Goal: Information Seeking & Learning: Check status

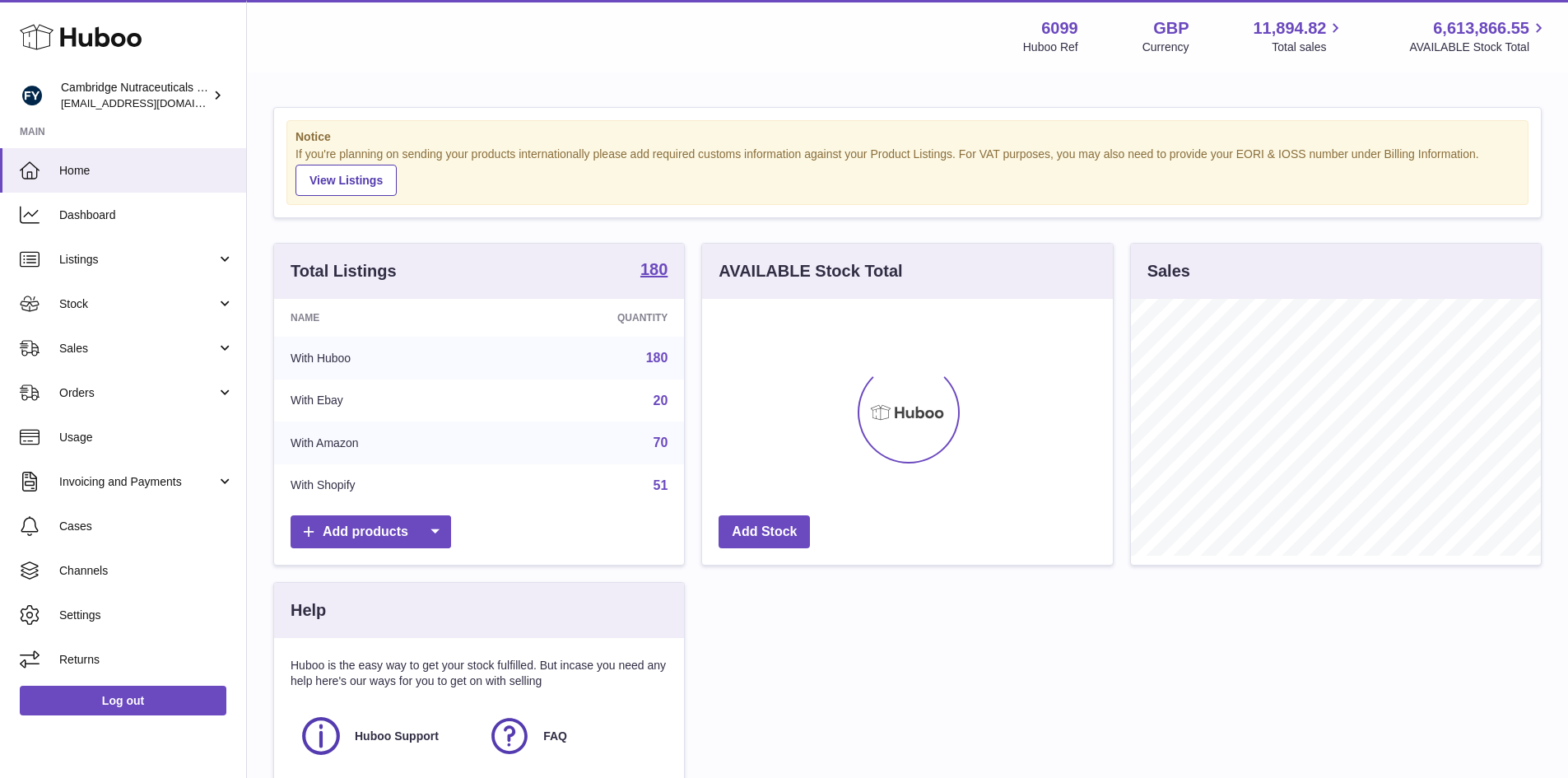
scroll to position [257, 411]
click at [73, 310] on span "Stock" at bounding box center [138, 304] width 158 height 16
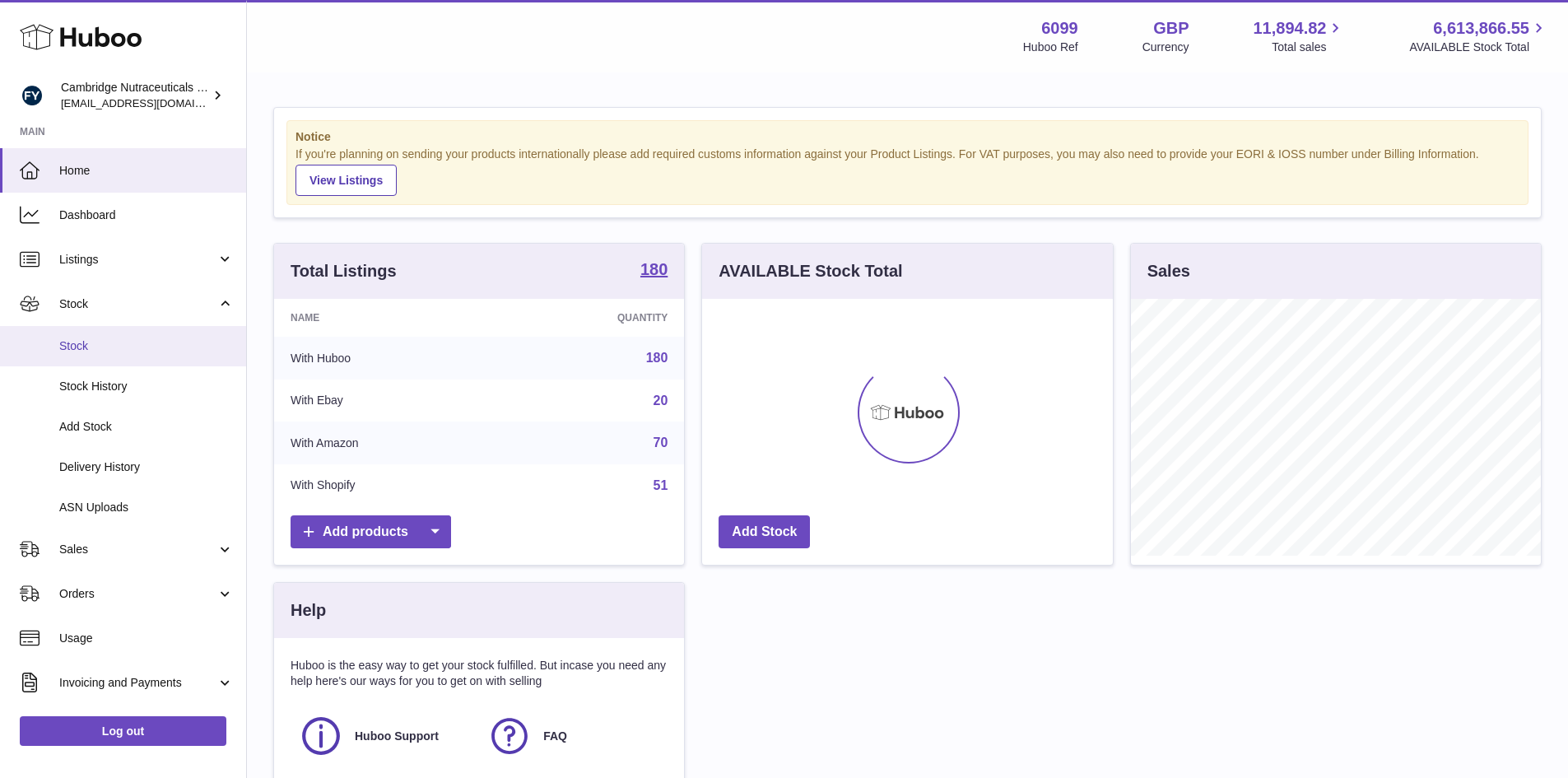
click at [71, 343] on span "Stock" at bounding box center [146, 347] width 174 height 16
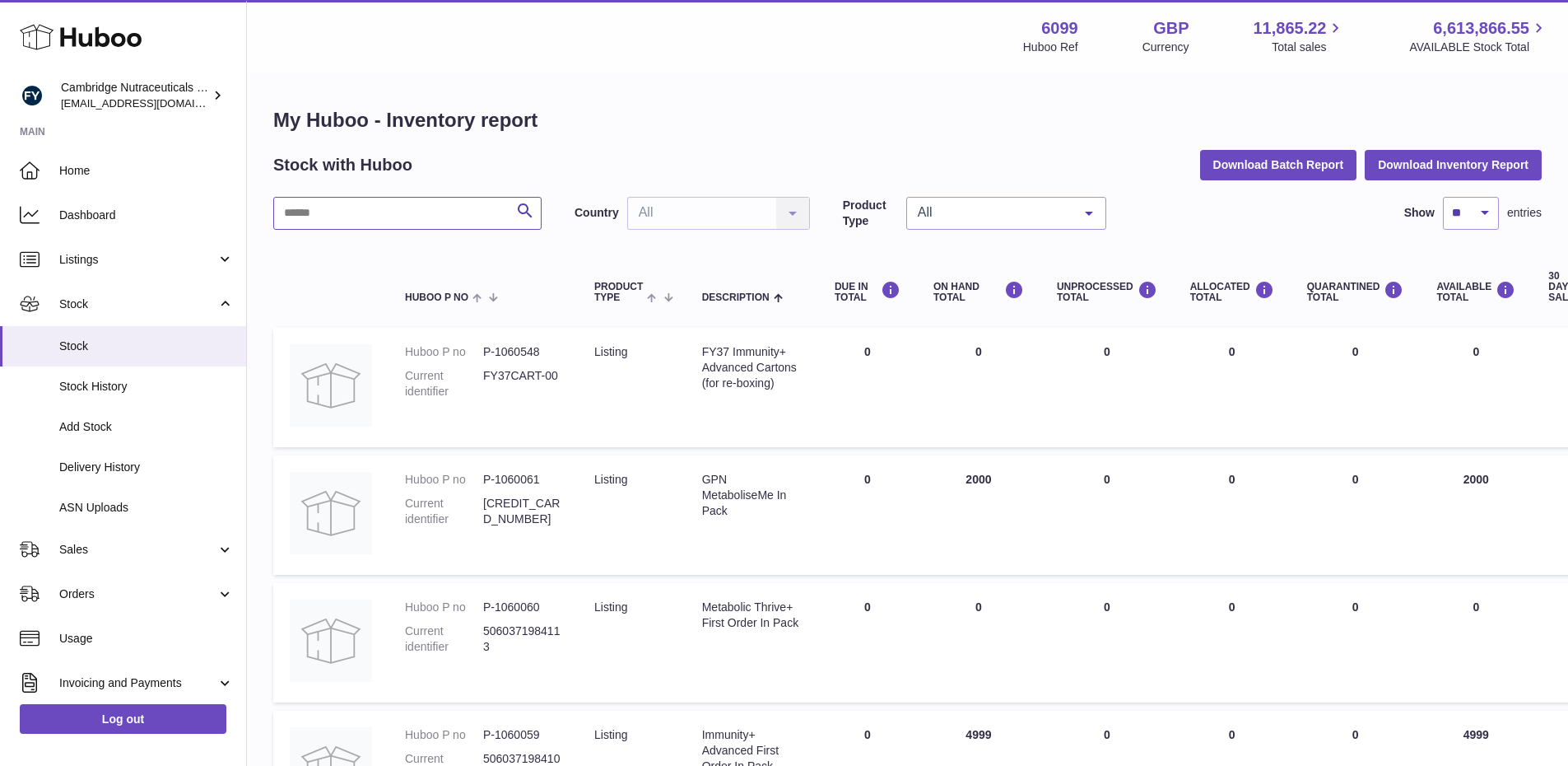
click at [361, 213] on input "text" at bounding box center [408, 213] width 269 height 33
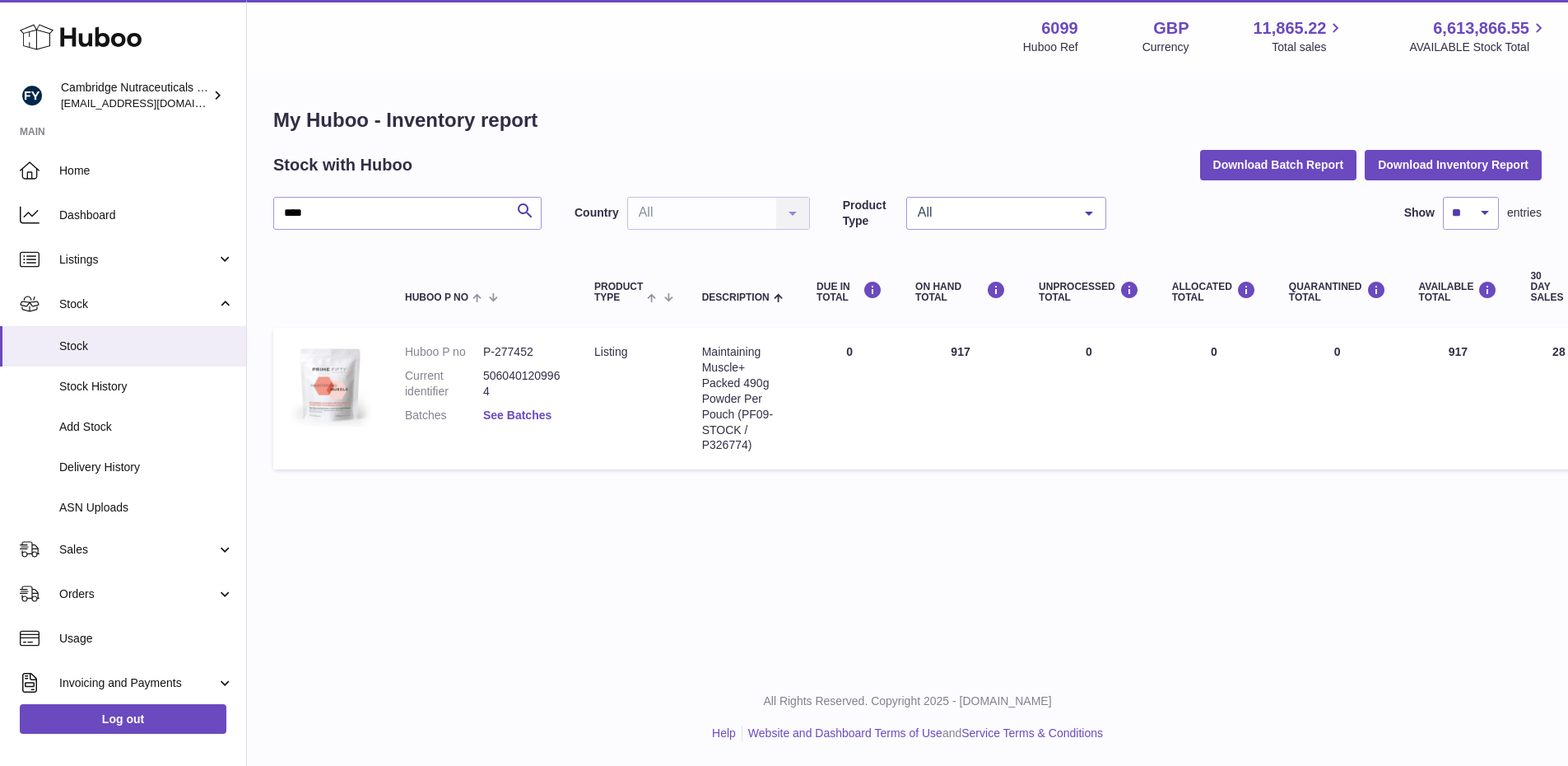
click at [522, 413] on link "See Batches" at bounding box center [517, 414] width 68 height 13
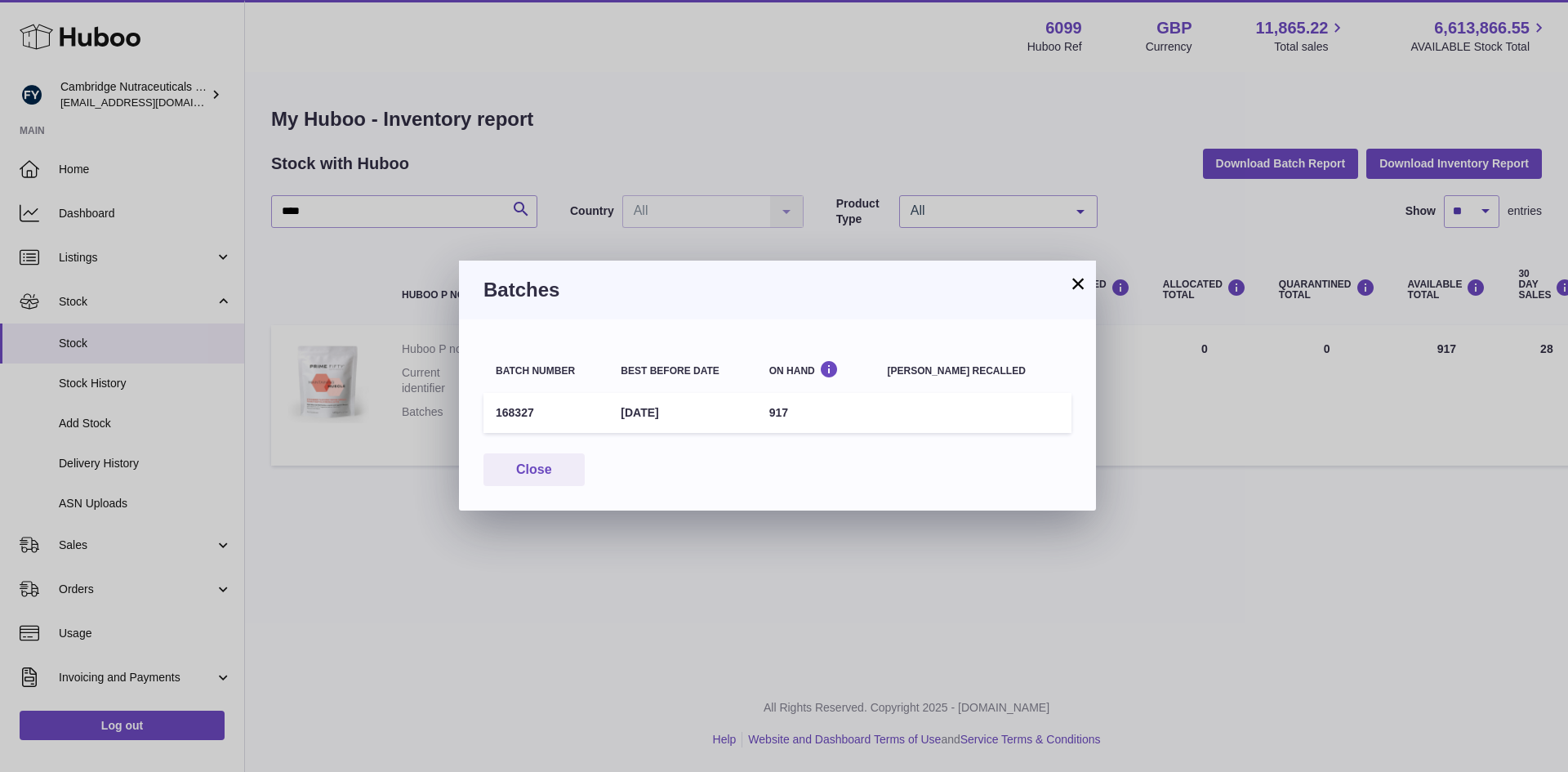
click at [1080, 280] on button "×" at bounding box center [1077, 283] width 20 height 20
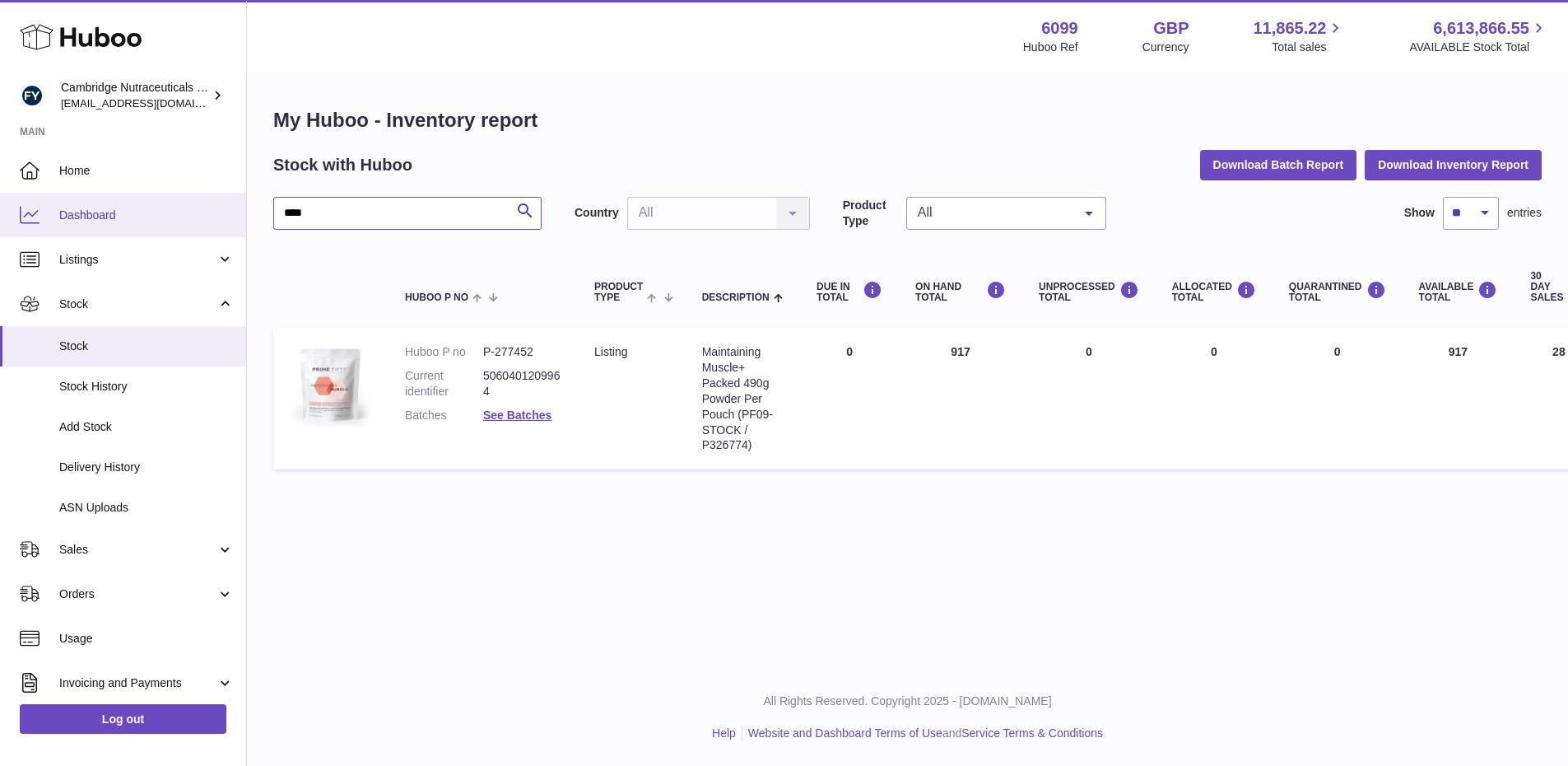
drag, startPoint x: 356, startPoint y: 217, endPoint x: 147, endPoint y: 223, distance: 209.1
click at [147, 223] on div "Huboo Cambridge Nutraceuticals Ltd [EMAIL_ADDRESS][DOMAIN_NAME] Main Home Dashb…" at bounding box center [784, 383] width 1568 height 766
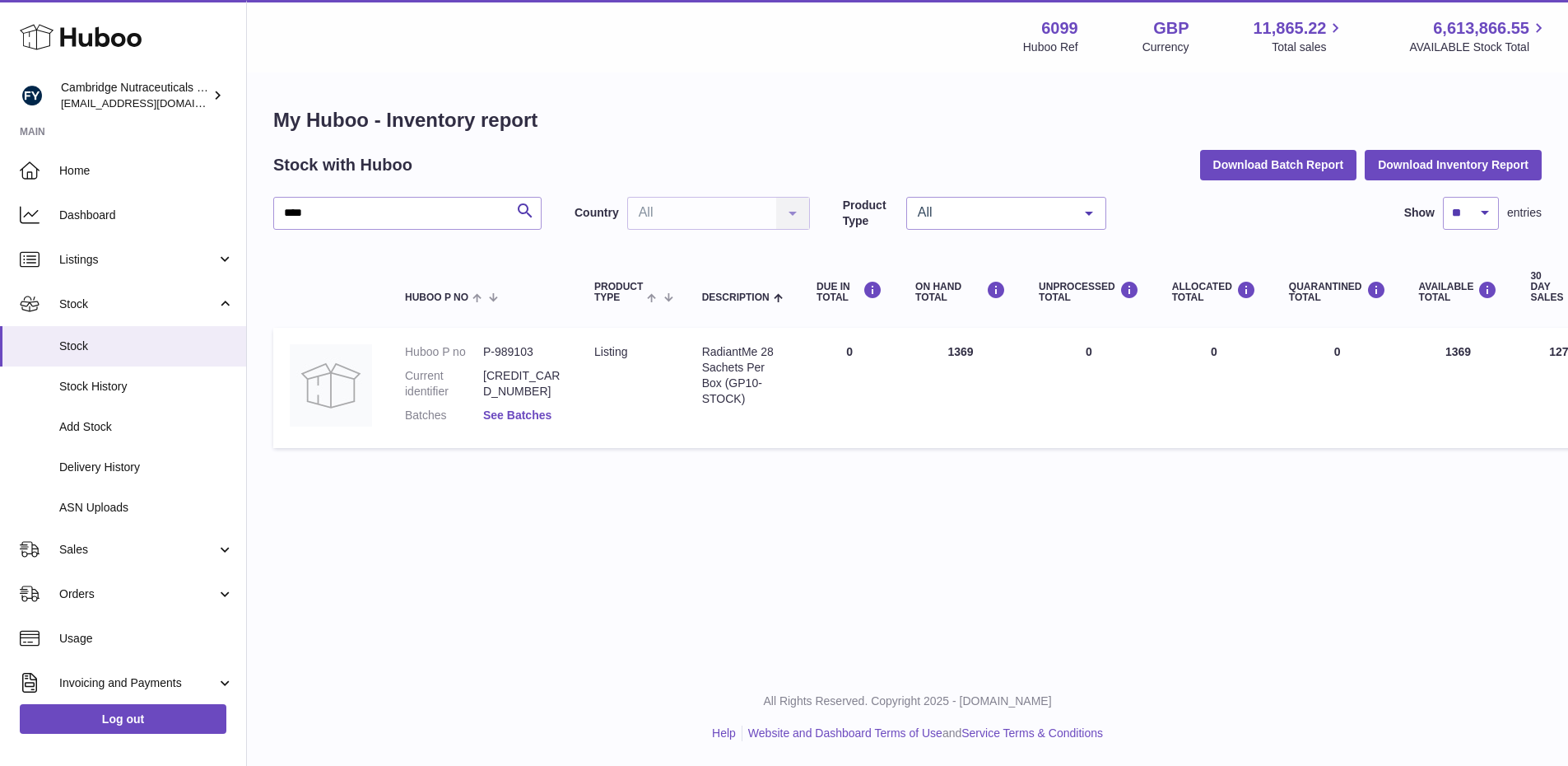
click at [495, 419] on link "See Batches" at bounding box center [517, 414] width 68 height 13
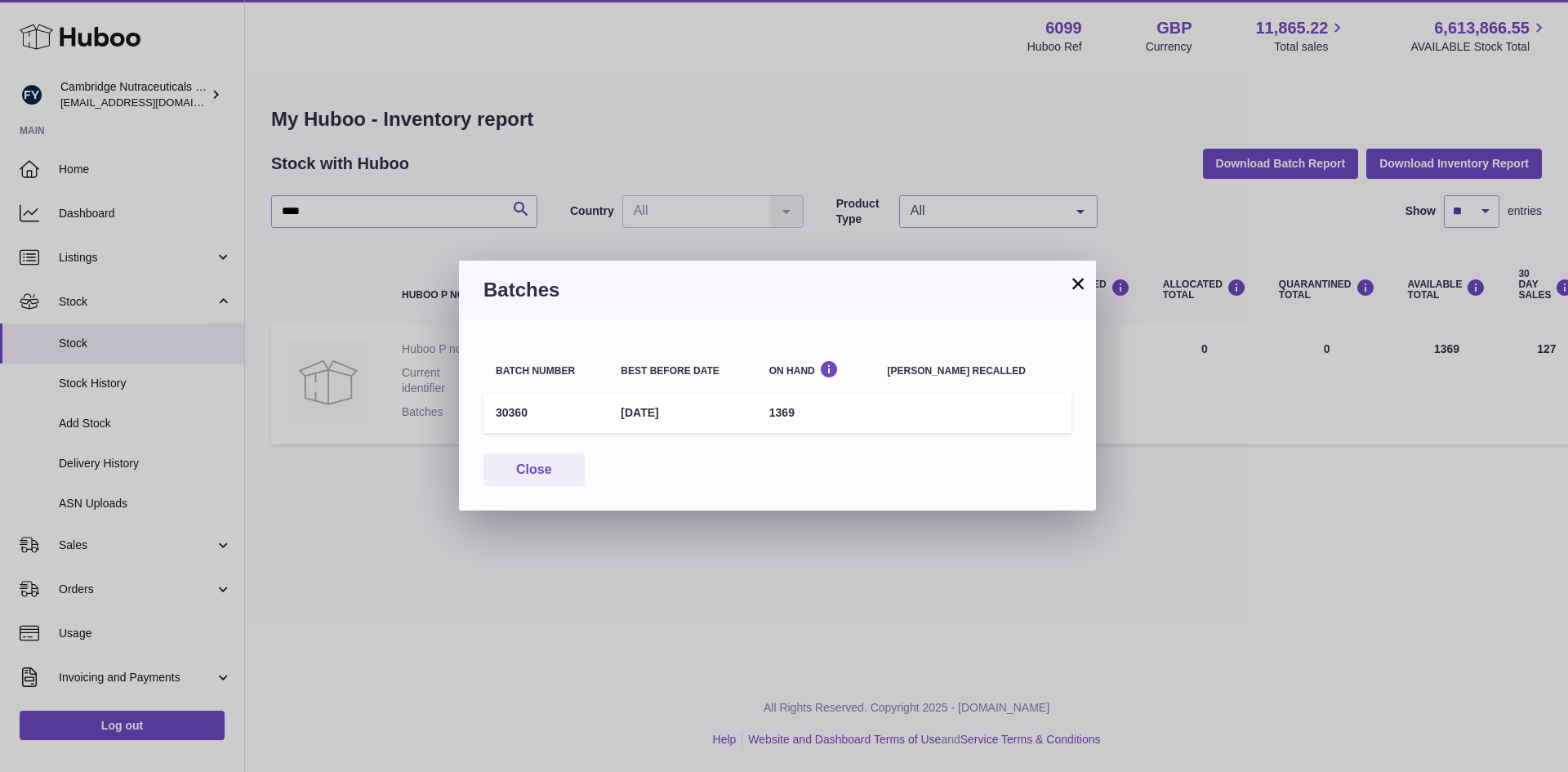
click at [1072, 281] on button "×" at bounding box center [1077, 283] width 20 height 20
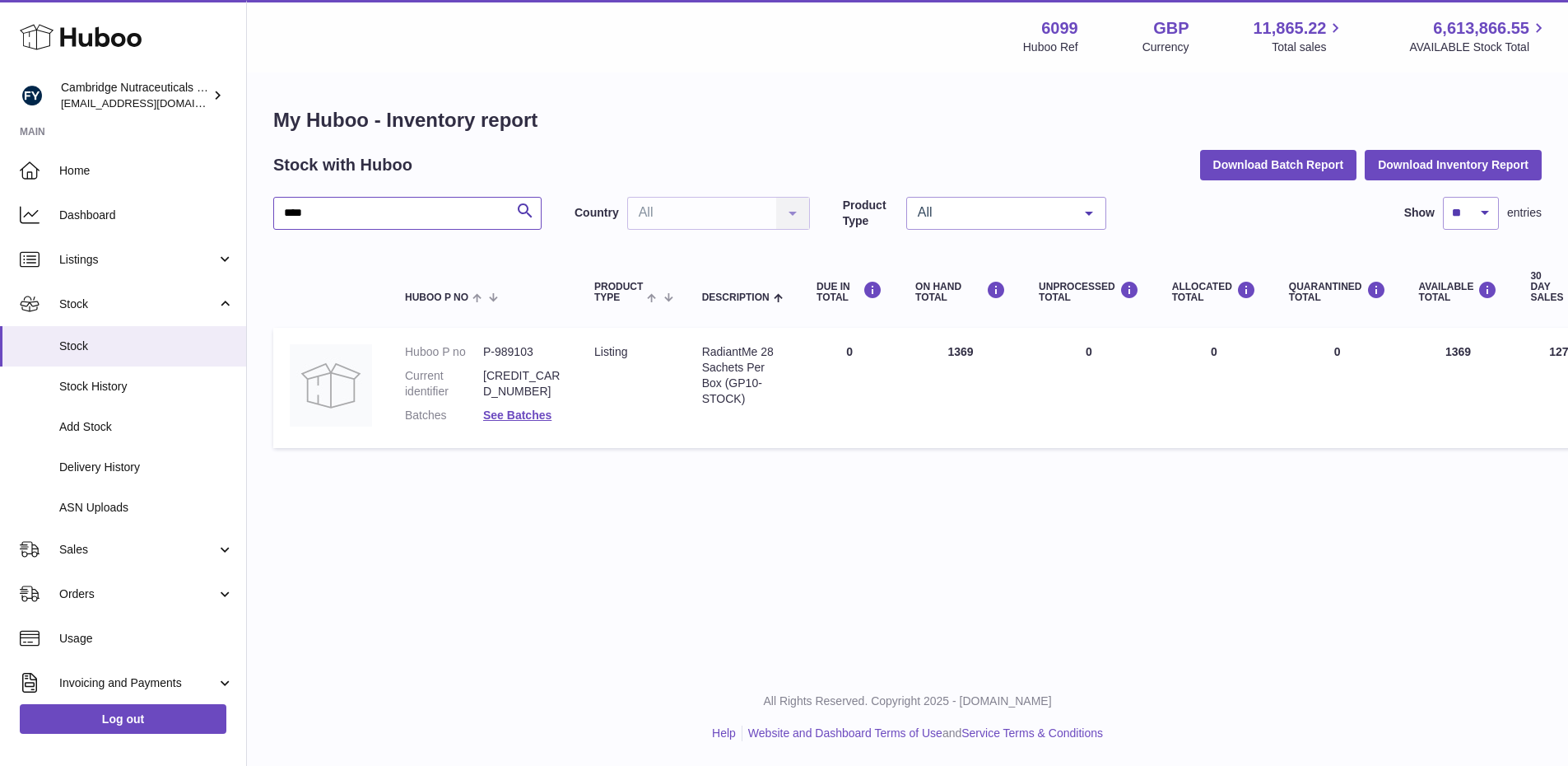
click at [403, 209] on input "****" at bounding box center [408, 213] width 269 height 33
click at [518, 421] on link "See Batches" at bounding box center [517, 414] width 68 height 13
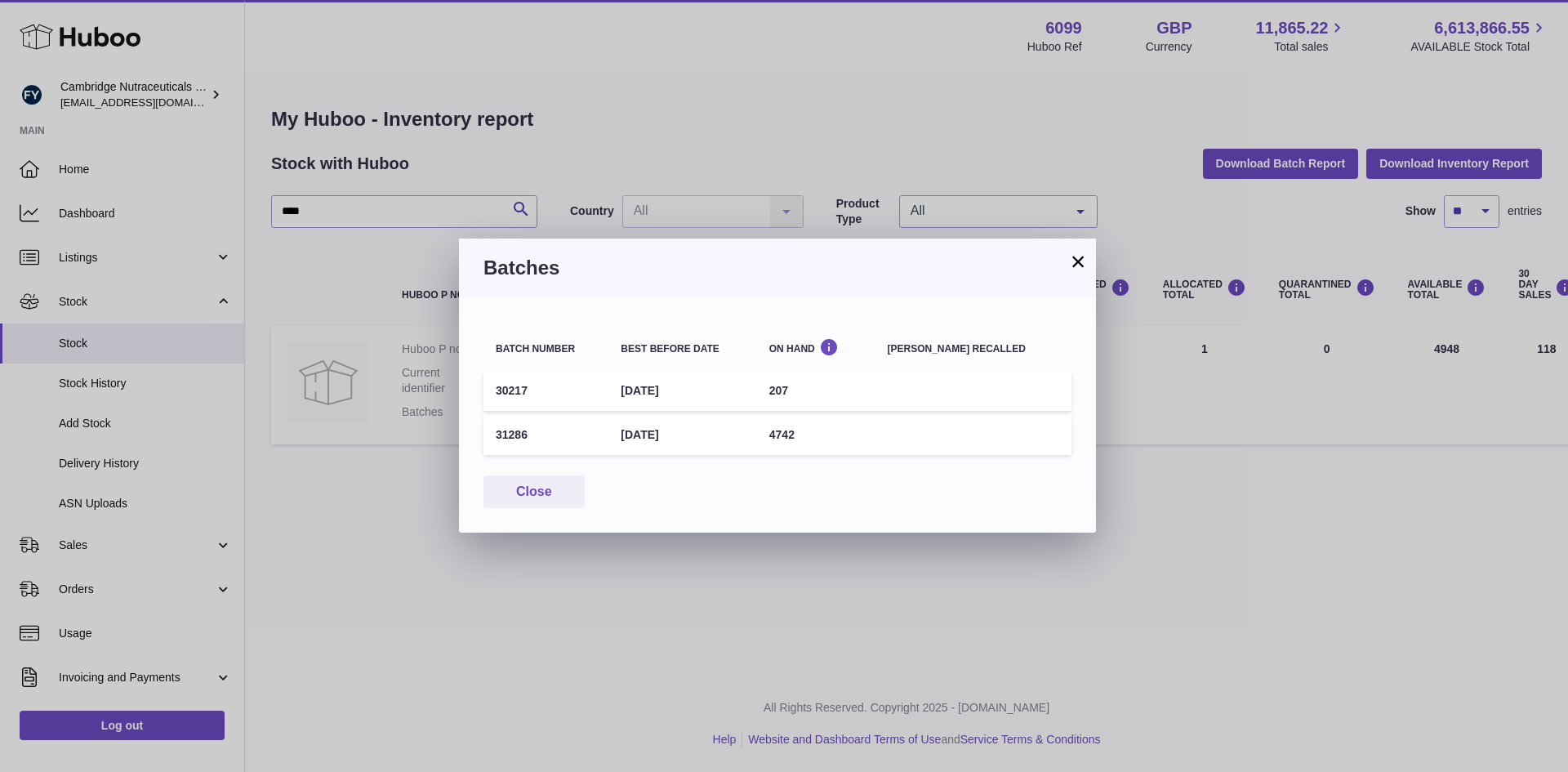
click at [1068, 272] on div "×" at bounding box center [1077, 261] width 20 height 20
click at [1078, 259] on button "×" at bounding box center [1077, 261] width 20 height 20
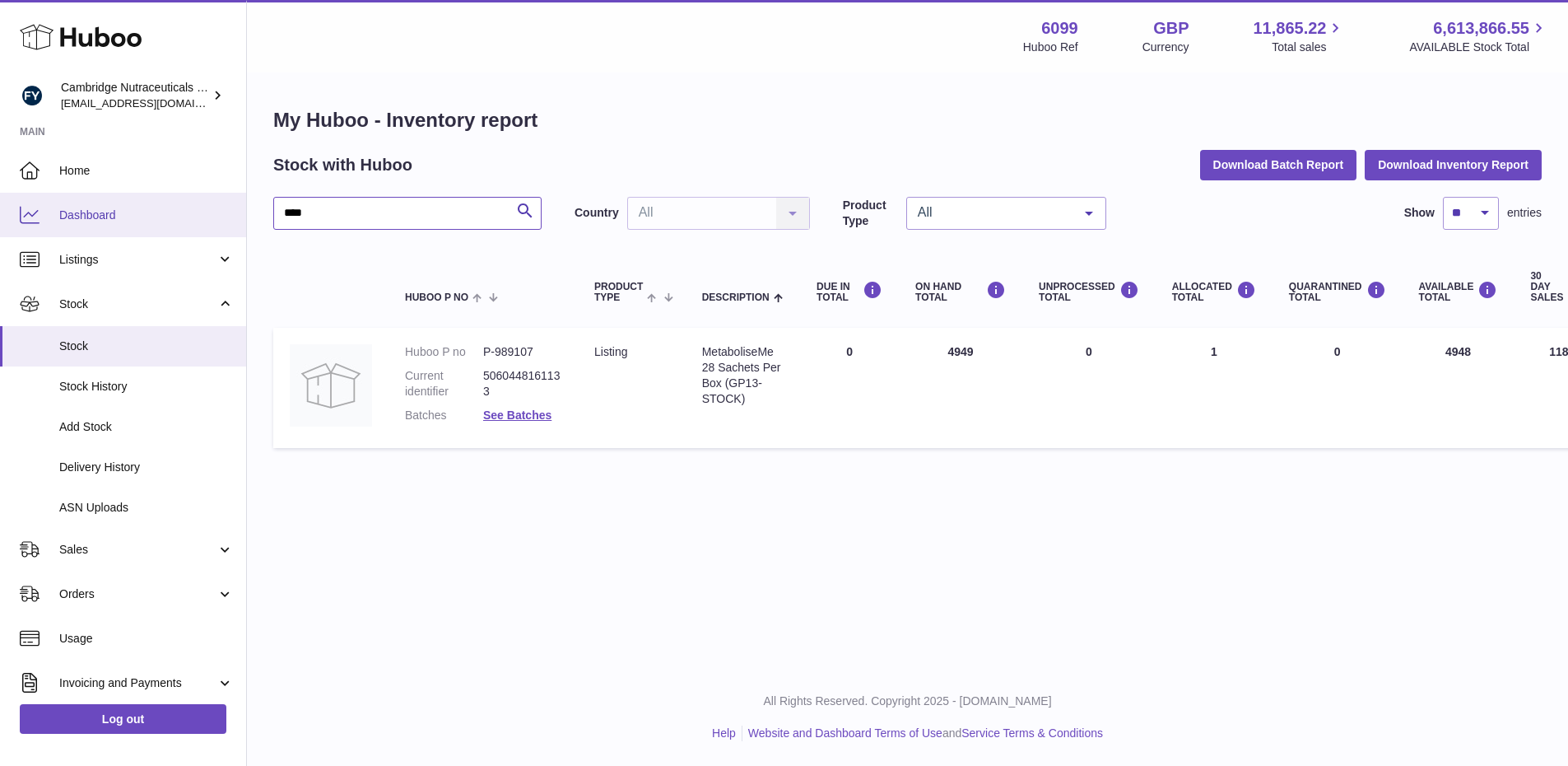
drag, startPoint x: 347, startPoint y: 218, endPoint x: 101, endPoint y: 212, distance: 246.1
click at [101, 212] on div "Huboo Cambridge Nutraceuticals Ltd [EMAIL_ADDRESS][DOMAIN_NAME] Main Home Dashb…" at bounding box center [784, 383] width 1568 height 766
click at [505, 419] on link "See Batches" at bounding box center [517, 414] width 68 height 13
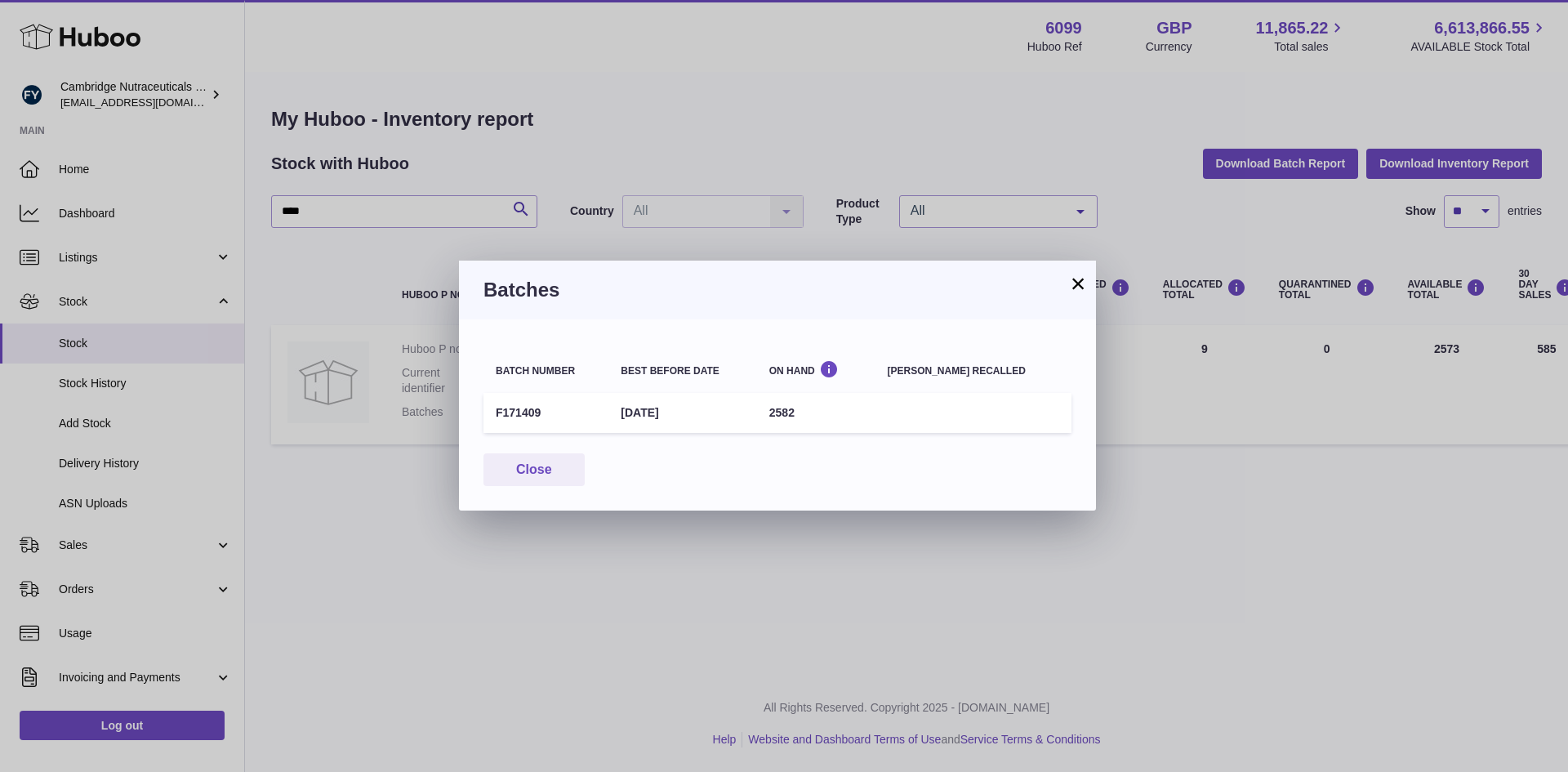
click at [1075, 289] on button "×" at bounding box center [1077, 283] width 20 height 20
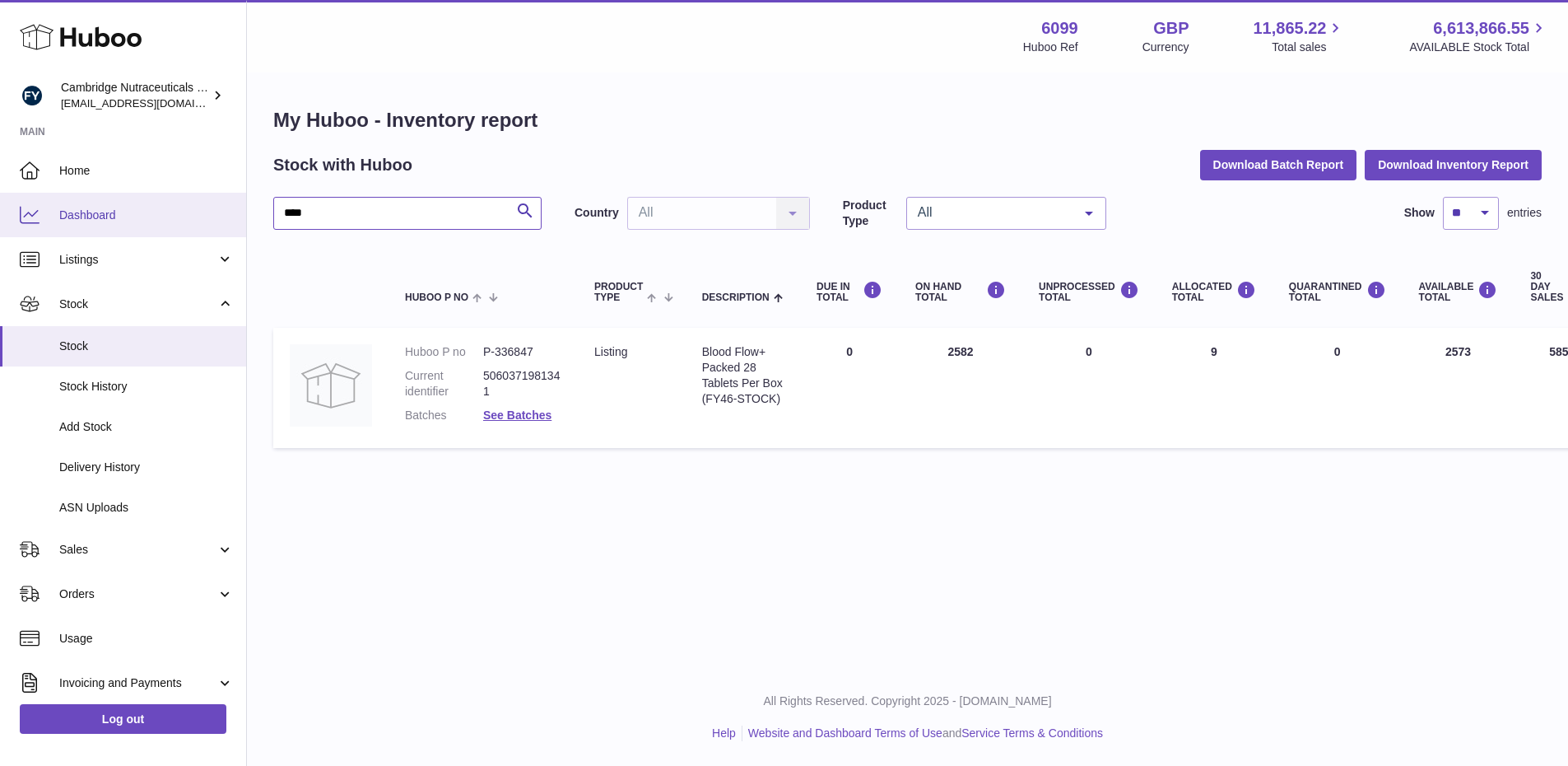
drag, startPoint x: 335, startPoint y: 214, endPoint x: 219, endPoint y: 211, distance: 116.0
click at [209, 216] on div "Huboo Cambridge Nutraceuticals Ltd [EMAIL_ADDRESS][DOMAIN_NAME] Main Home Dashb…" at bounding box center [784, 383] width 1568 height 766
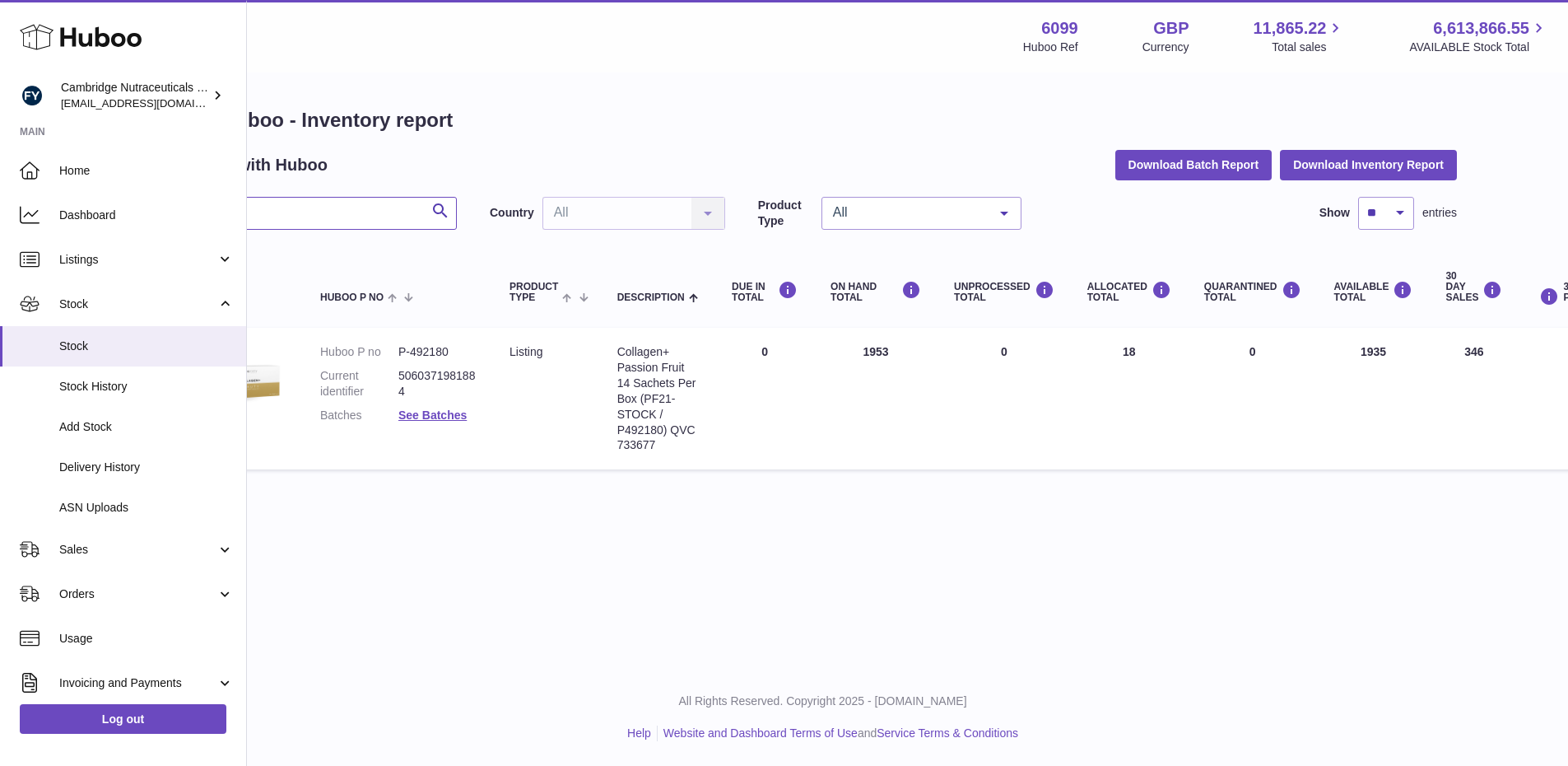
scroll to position [0, 76]
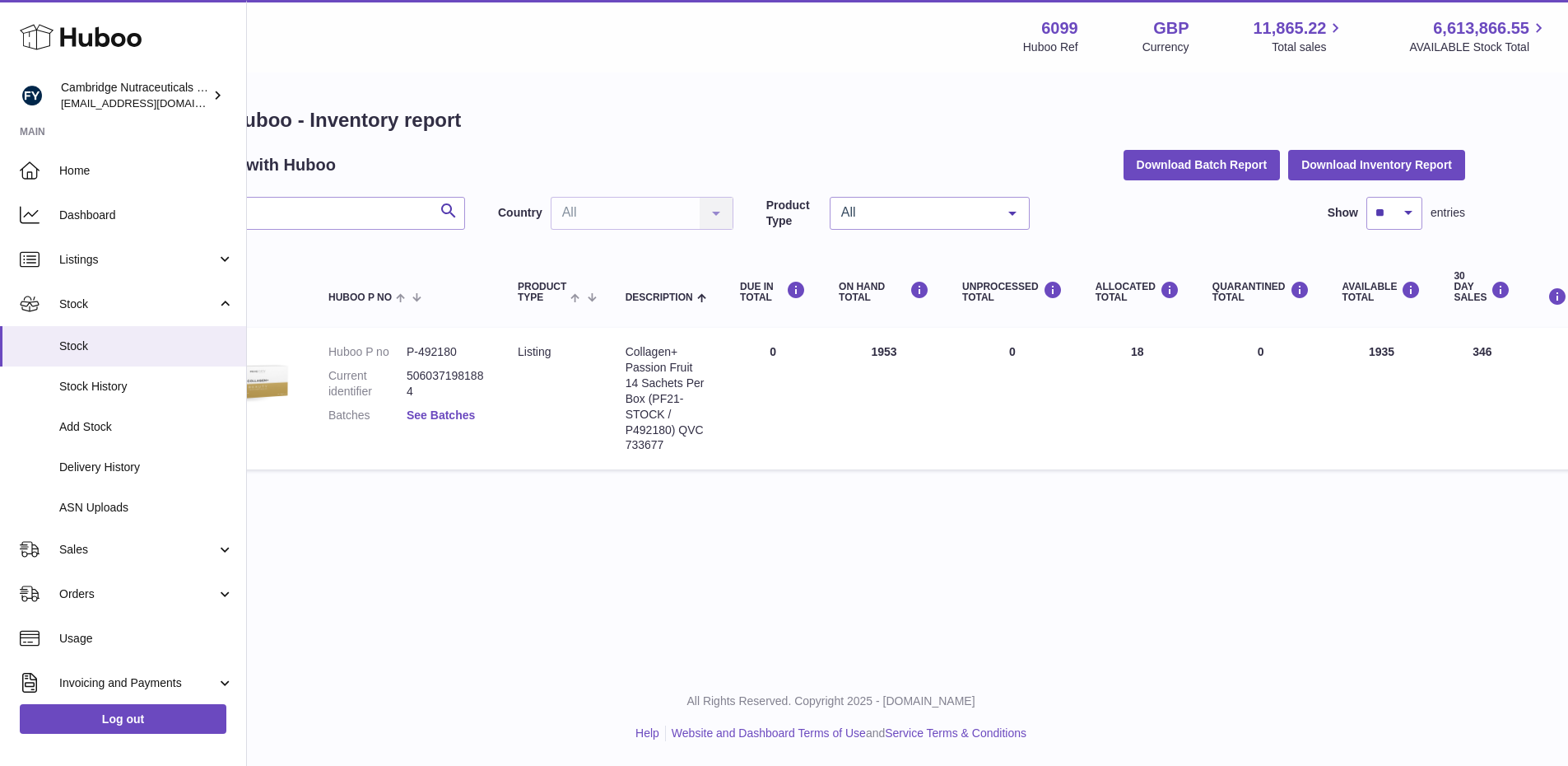
click at [444, 419] on link "See Batches" at bounding box center [440, 414] width 68 height 13
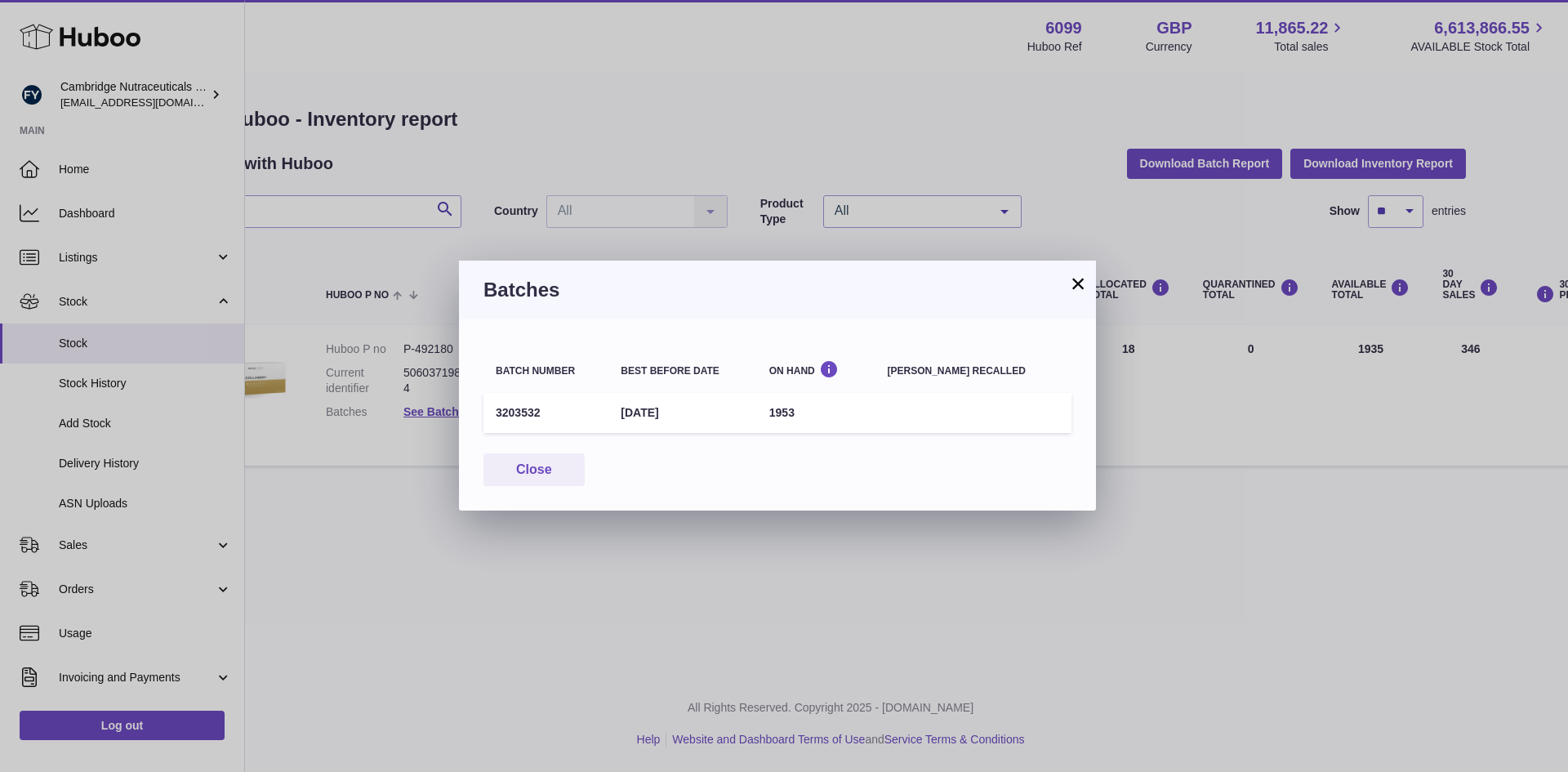
click at [1077, 282] on button "×" at bounding box center [1077, 283] width 20 height 20
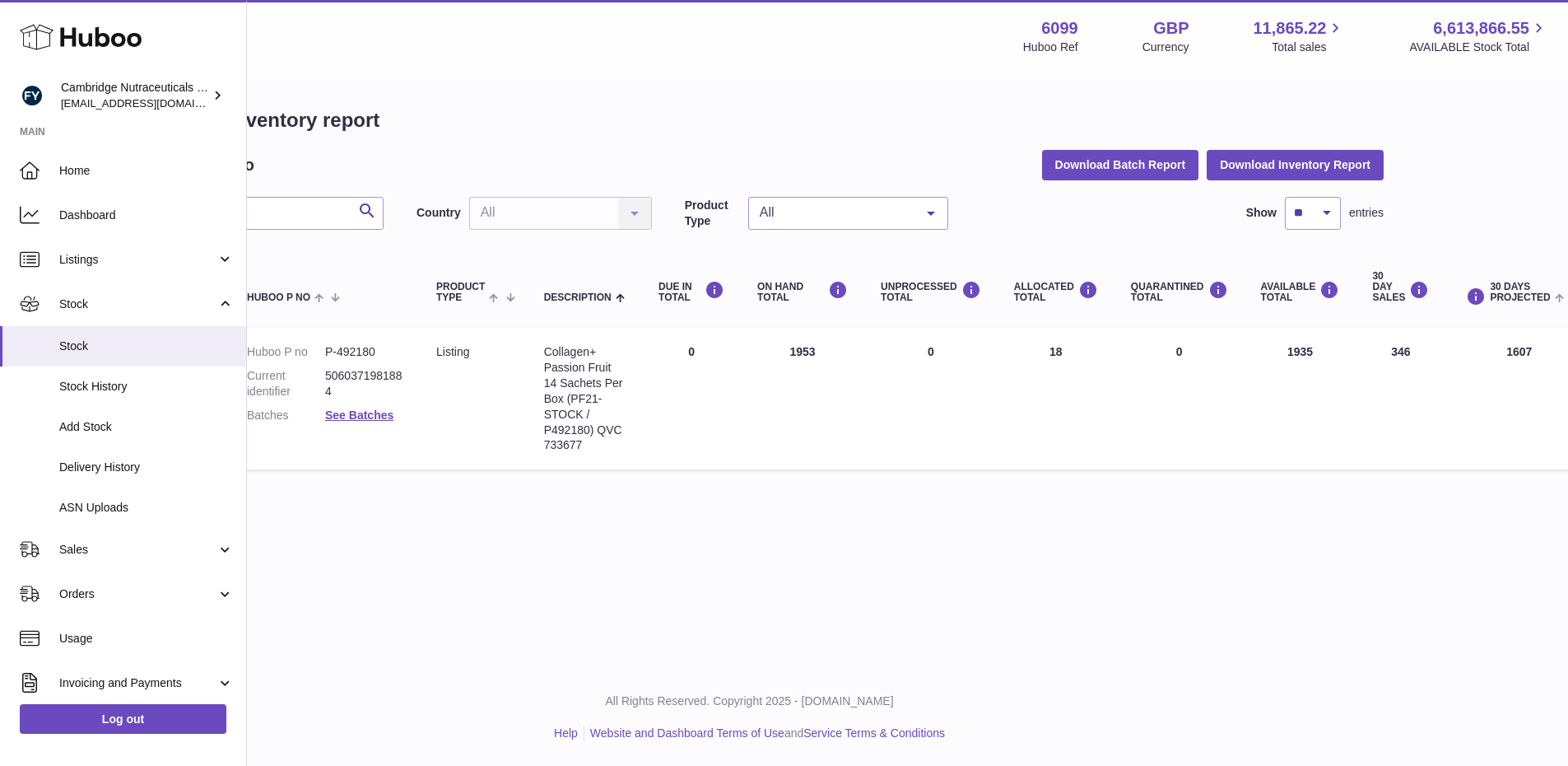
scroll to position [0, 0]
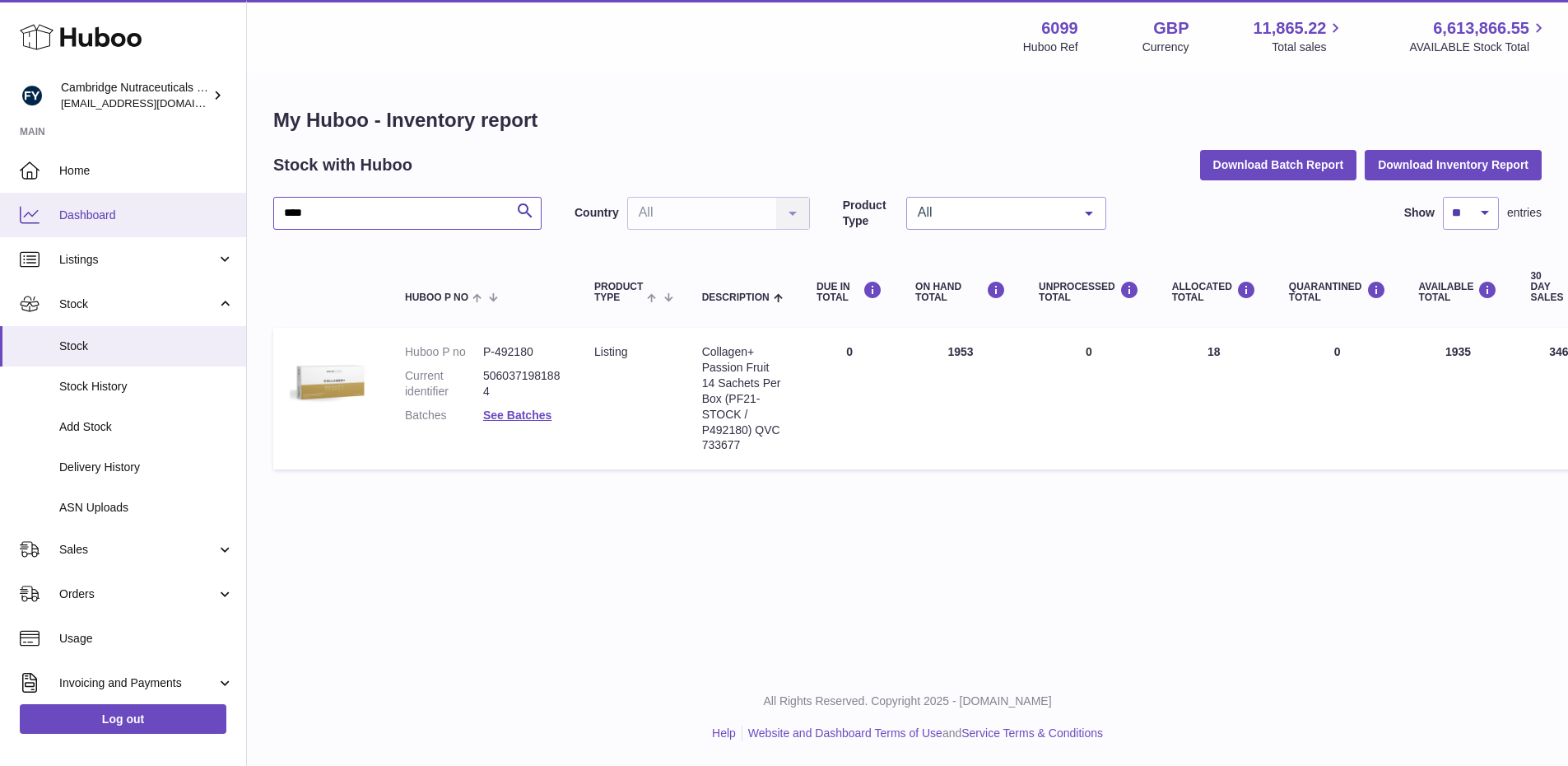
drag, startPoint x: 345, startPoint y: 213, endPoint x: 205, endPoint y: 209, distance: 140.1
click at [205, 209] on div "Huboo Cambridge Nutraceuticals Ltd [EMAIL_ADDRESS][DOMAIN_NAME] Main Home Dashb…" at bounding box center [784, 383] width 1568 height 766
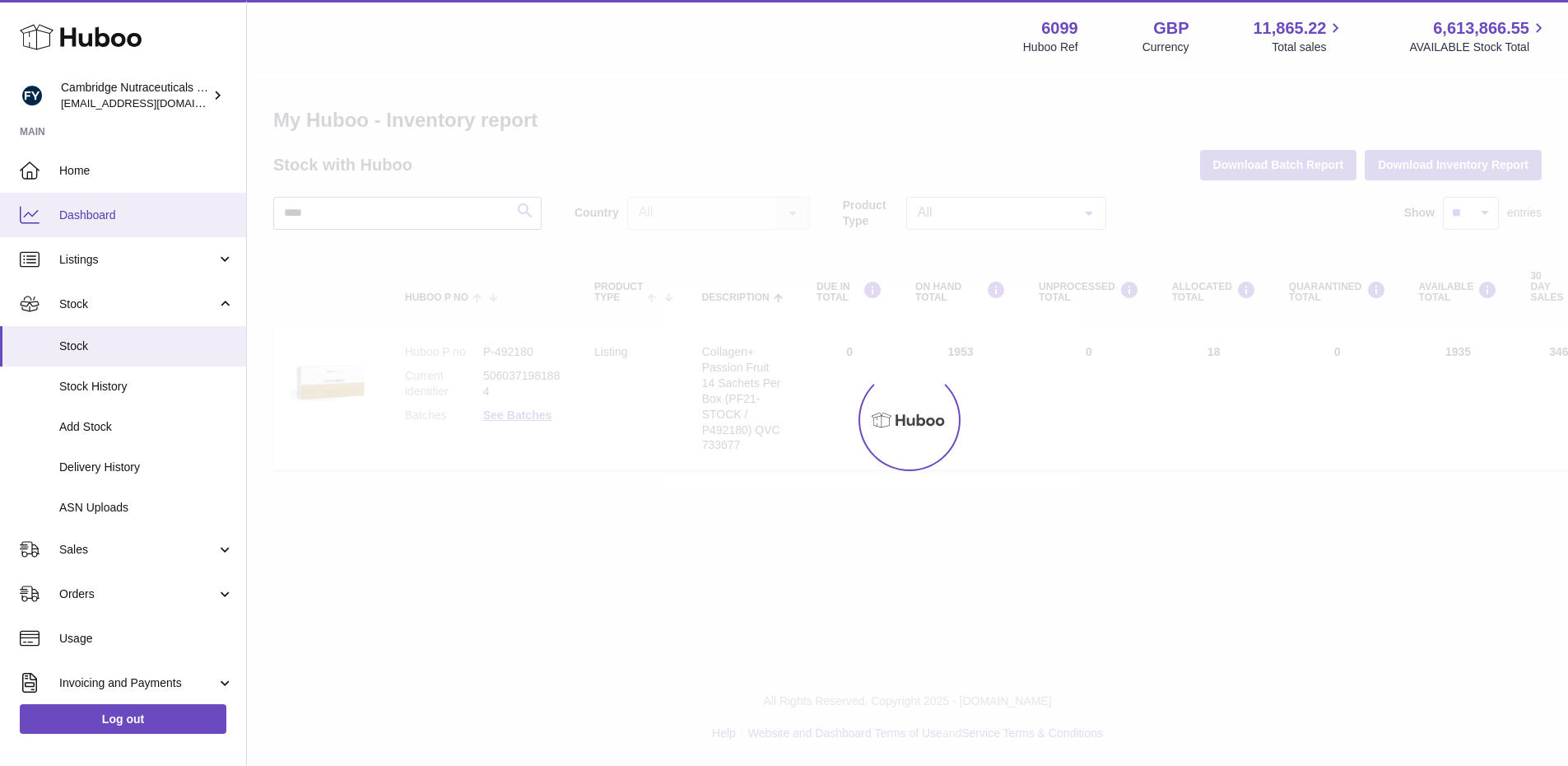
type input "****"
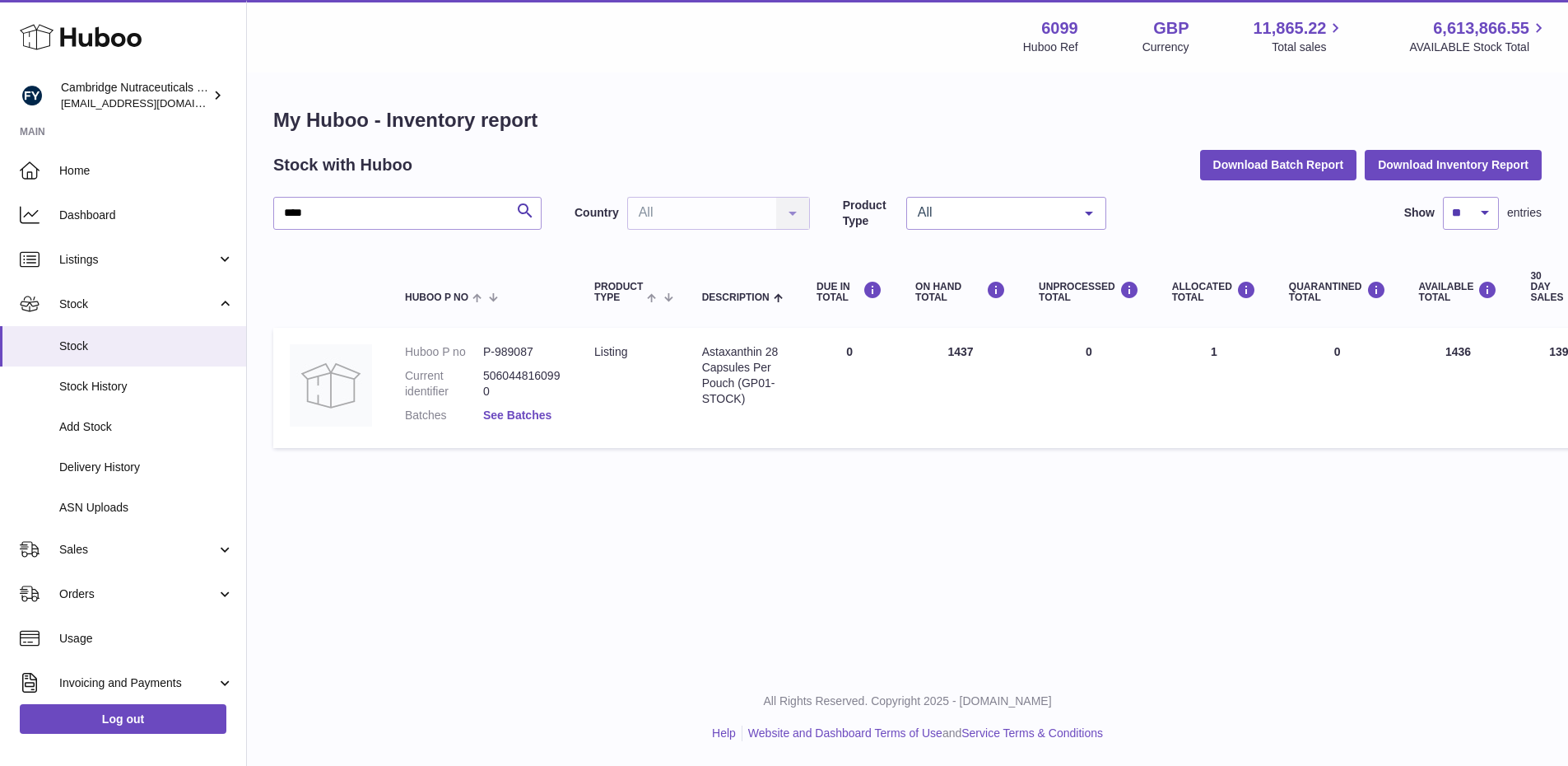
click at [535, 417] on link "See Batches" at bounding box center [517, 414] width 68 height 13
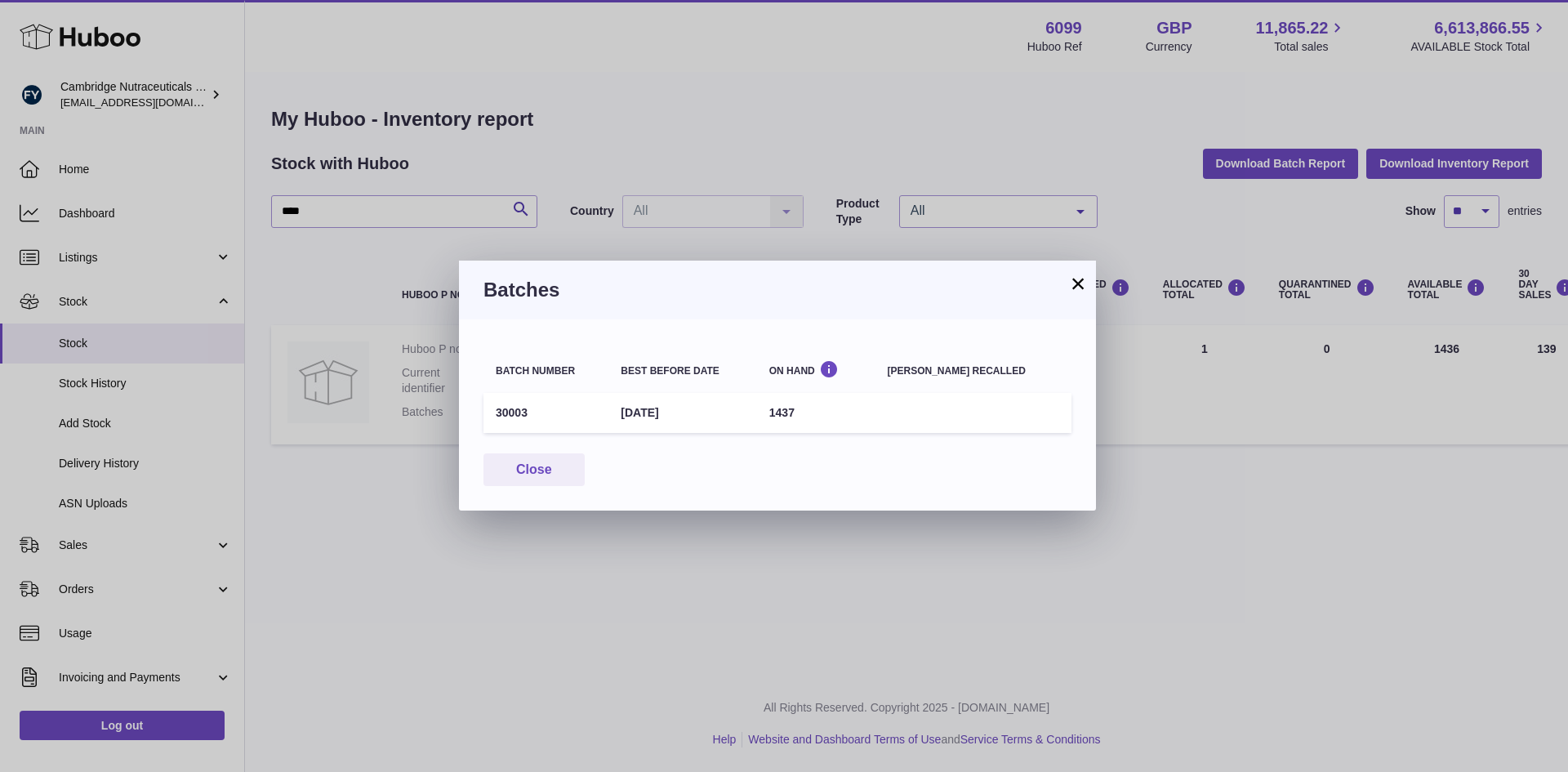
click at [1081, 278] on button "×" at bounding box center [1077, 283] width 20 height 20
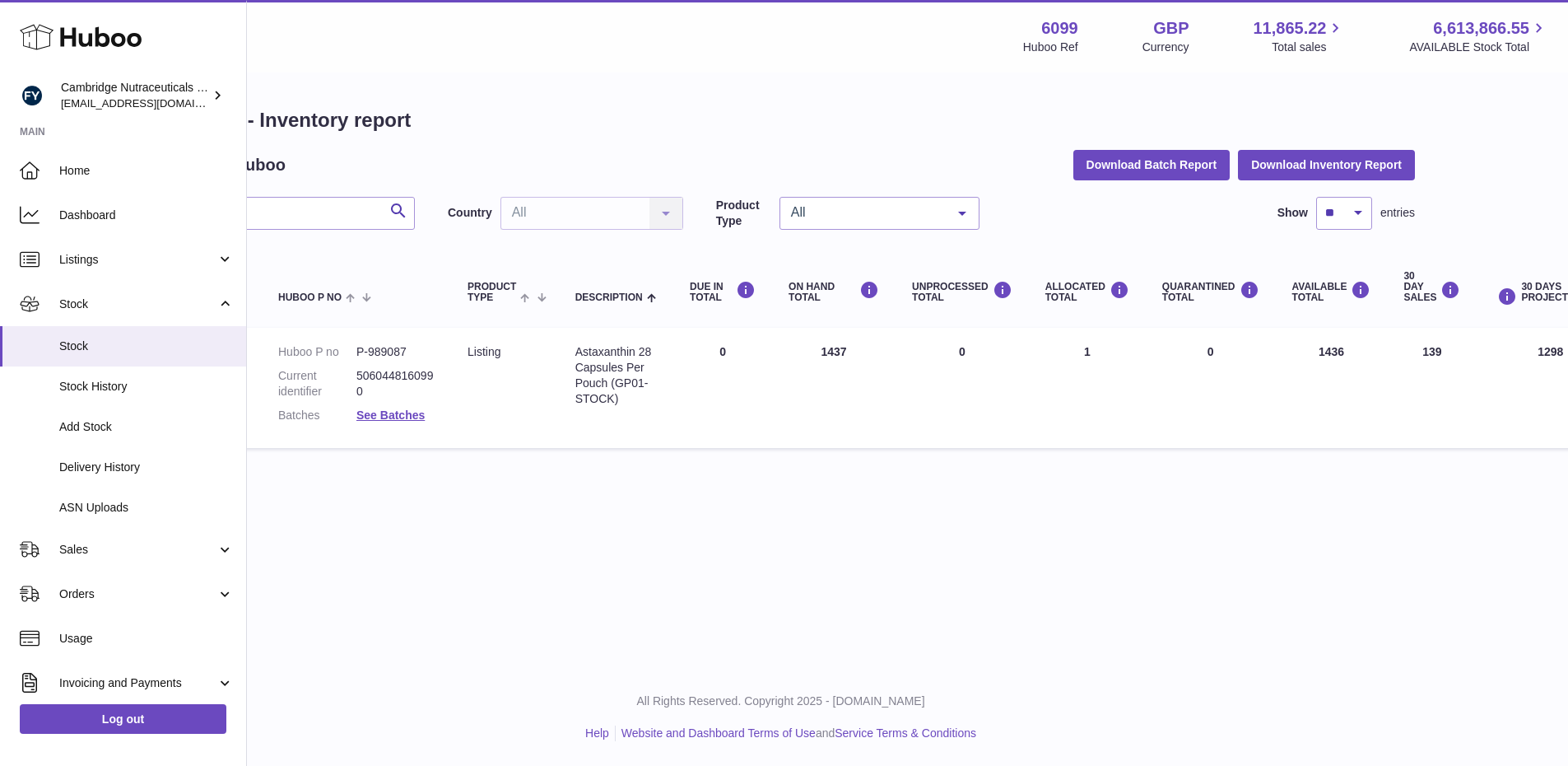
scroll to position [0, 149]
